Goal: Navigation & Orientation: Find specific page/section

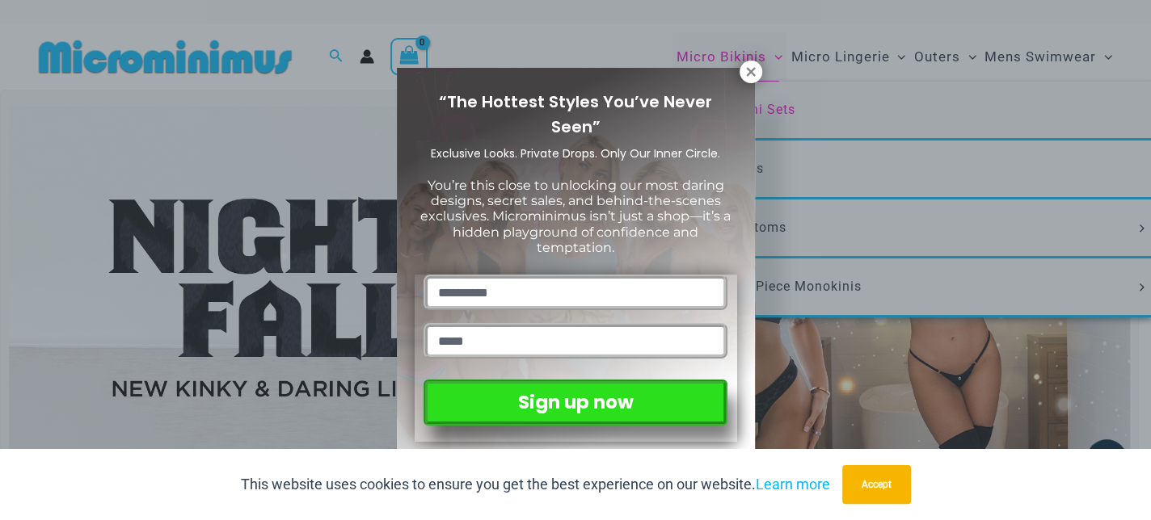
click at [712, 104] on span "“The Hottest Styles You’ve Never Seen”" at bounding box center [575, 115] width 273 height 48
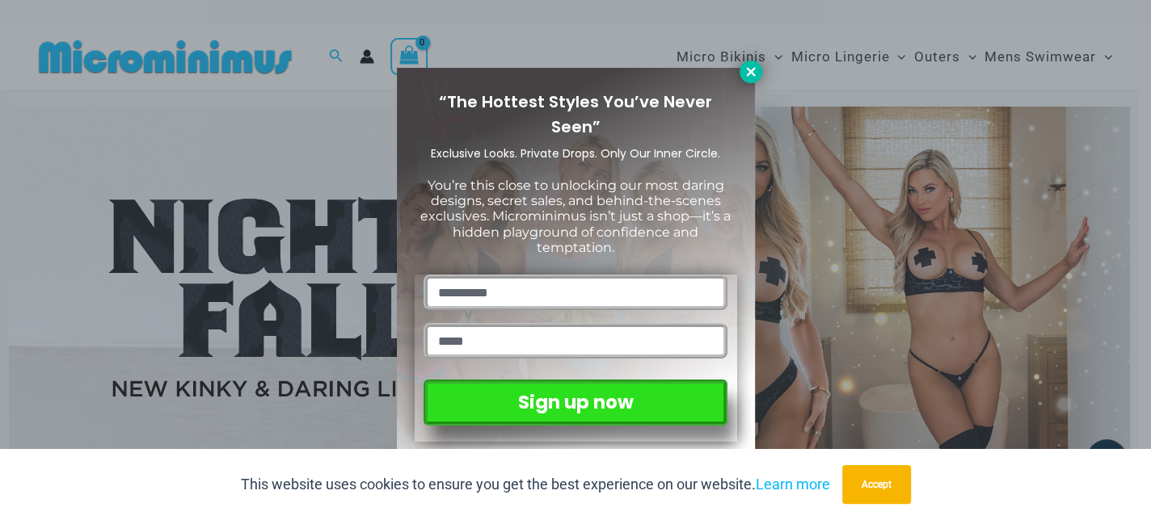
click at [750, 72] on icon at bounding box center [750, 71] width 9 height 9
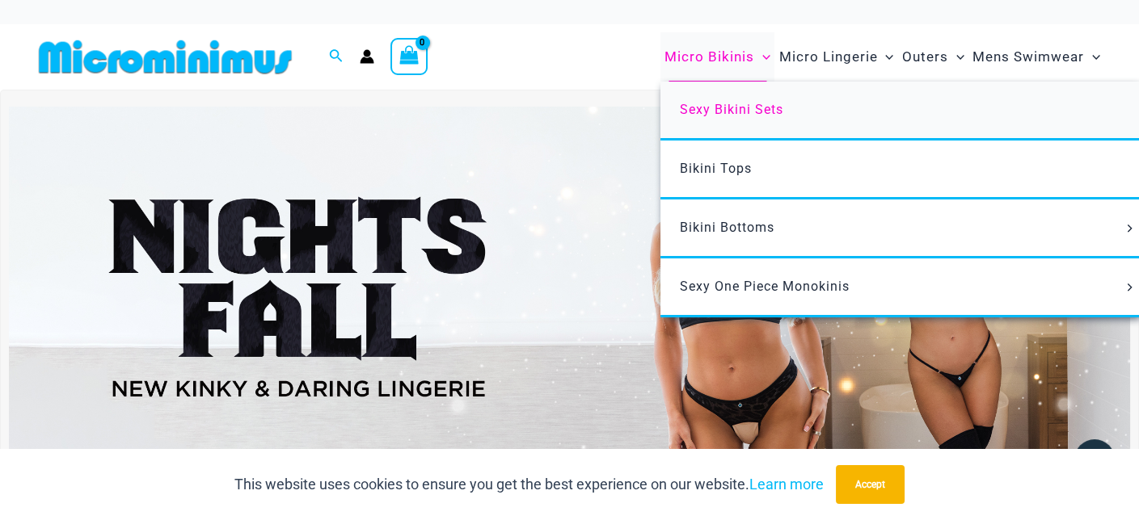
click at [732, 112] on span "Sexy Bikini Sets" at bounding box center [731, 109] width 103 height 15
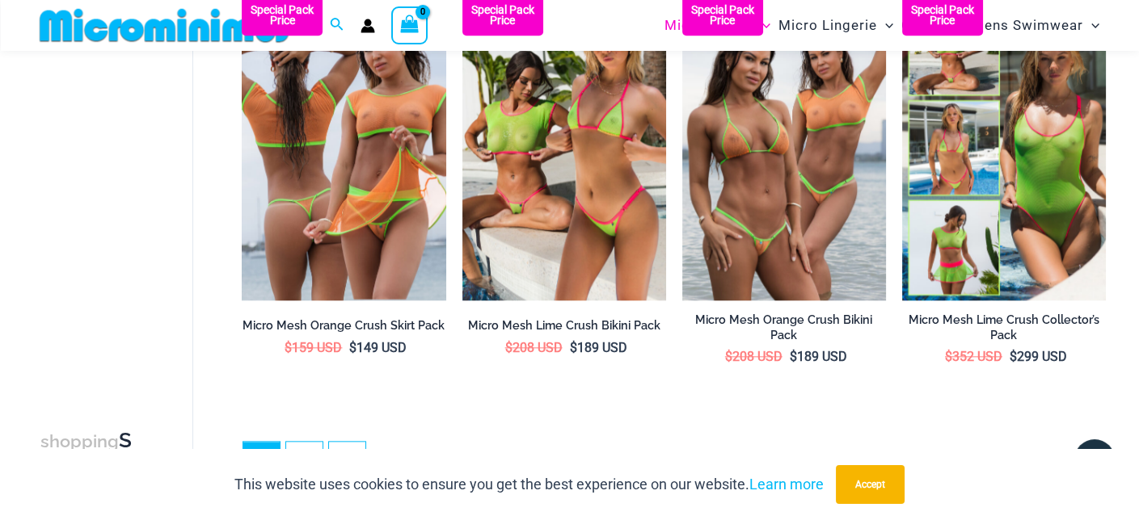
scroll to position [3219, 0]
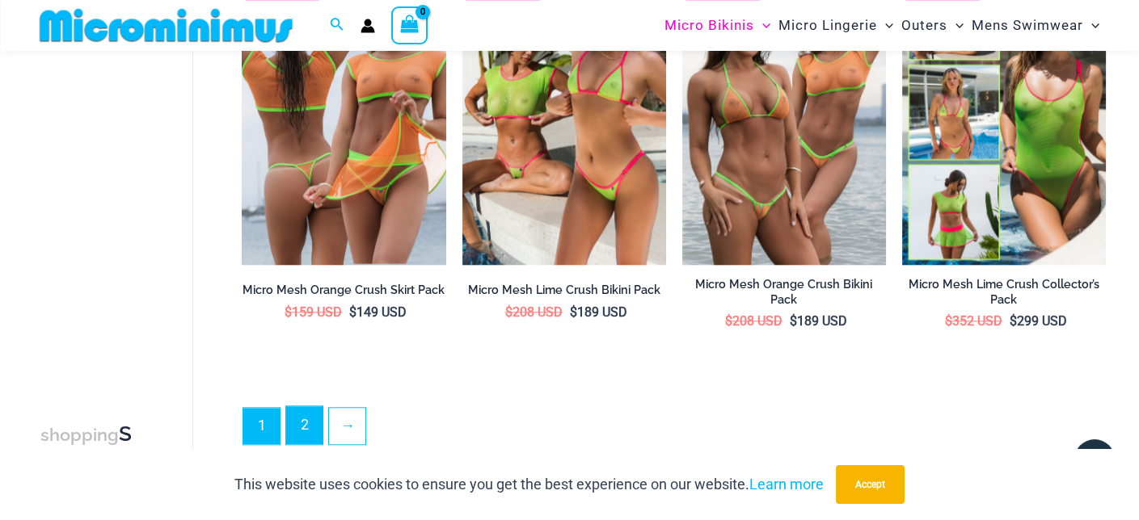
click at [309, 429] on link "2" at bounding box center [304, 425] width 36 height 38
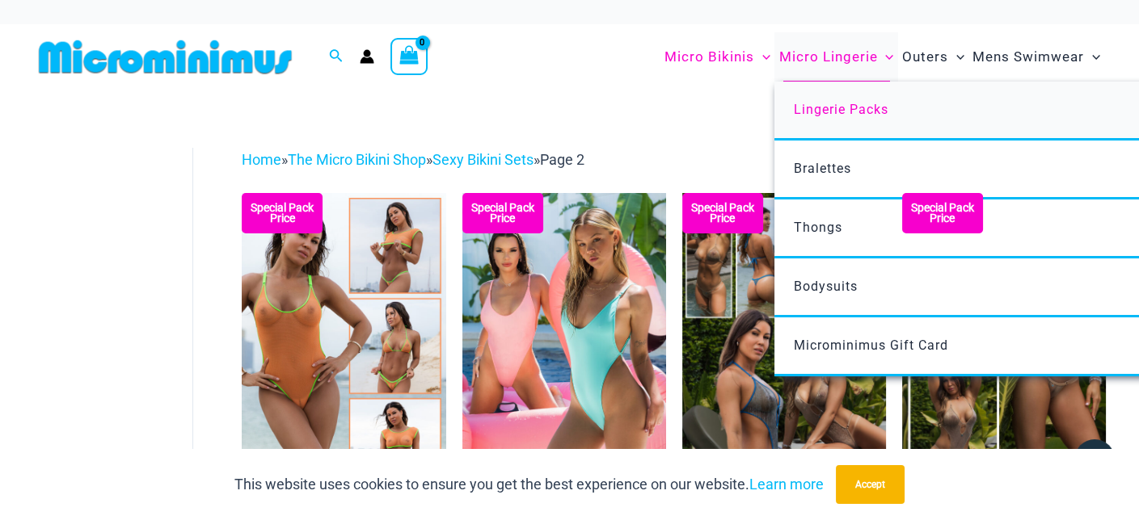
click at [817, 112] on span "Lingerie Packs" at bounding box center [841, 109] width 95 height 15
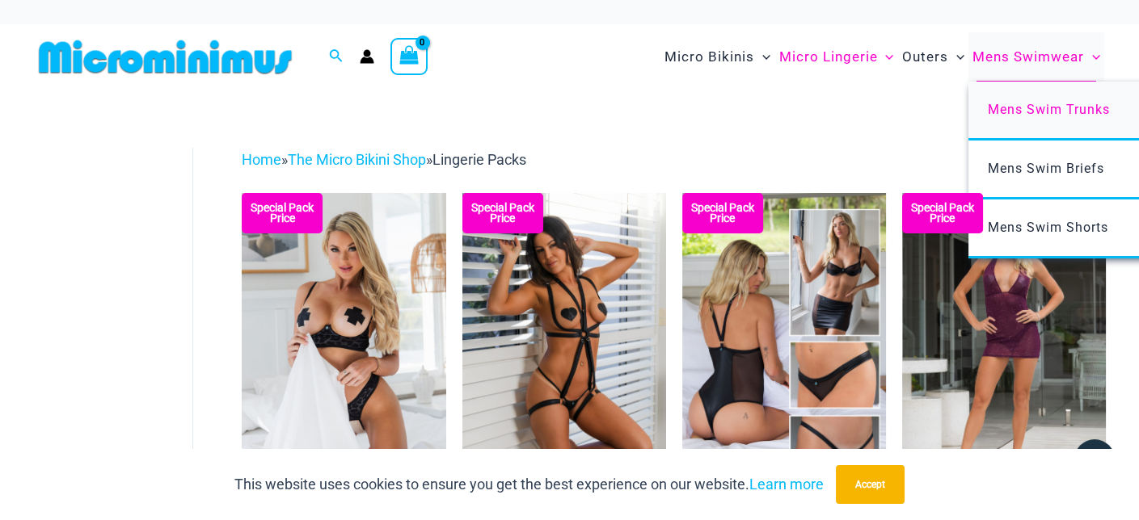
click at [1030, 109] on span "Mens Swim Trunks" at bounding box center [1048, 109] width 122 height 15
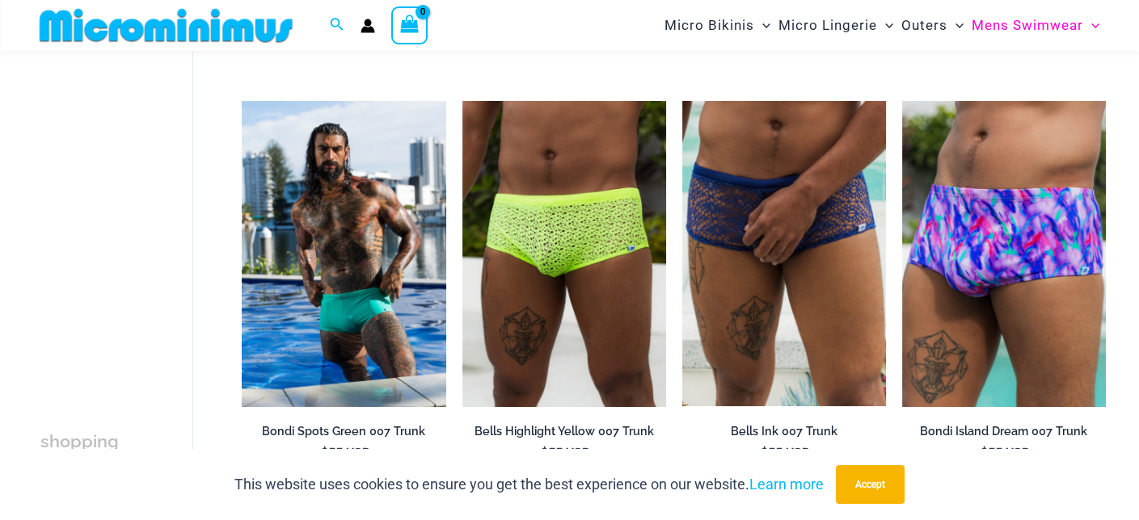
scroll to position [391, 0]
